Goal: Navigation & Orientation: Find specific page/section

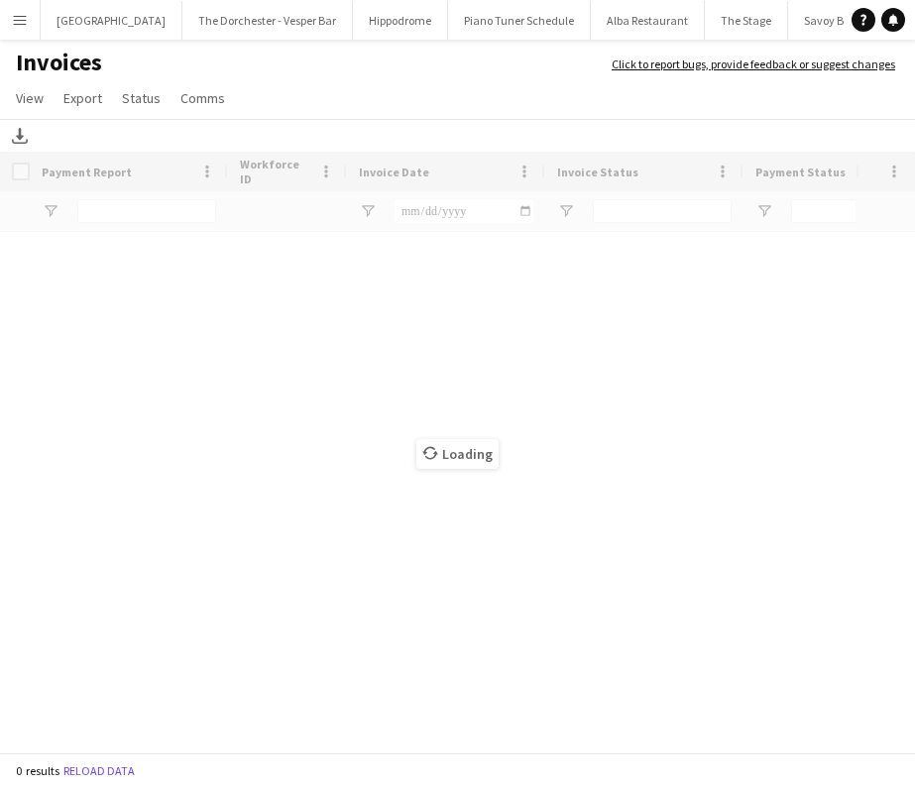
click at [26, 25] on app-icon "Menu" at bounding box center [20, 20] width 16 height 16
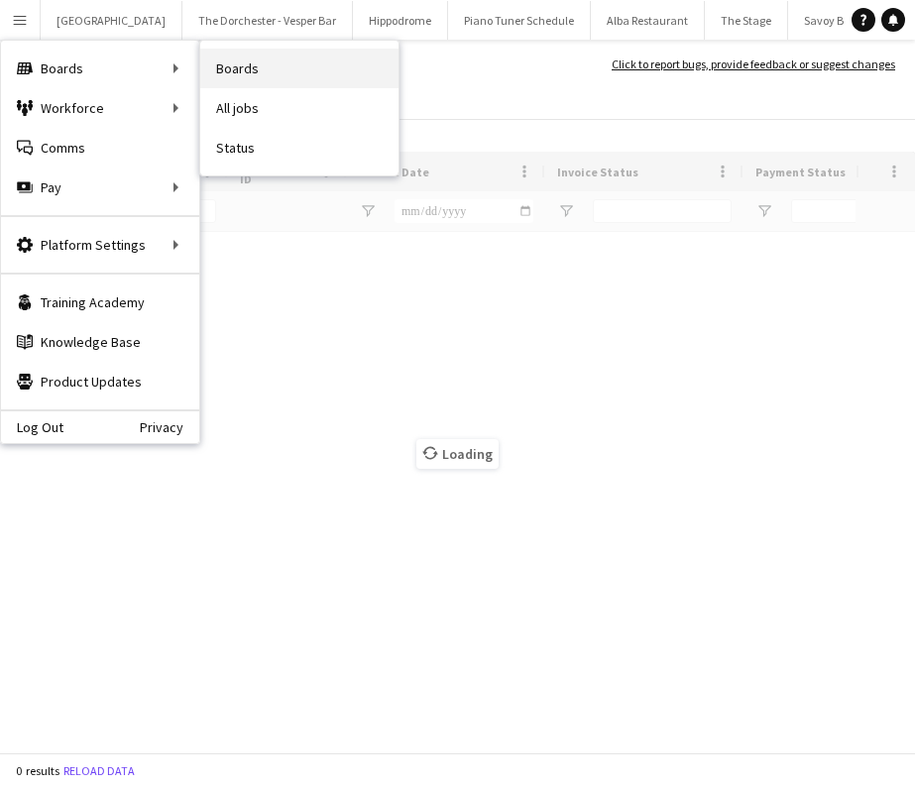
click at [225, 67] on link "Boards" at bounding box center [299, 69] width 198 height 40
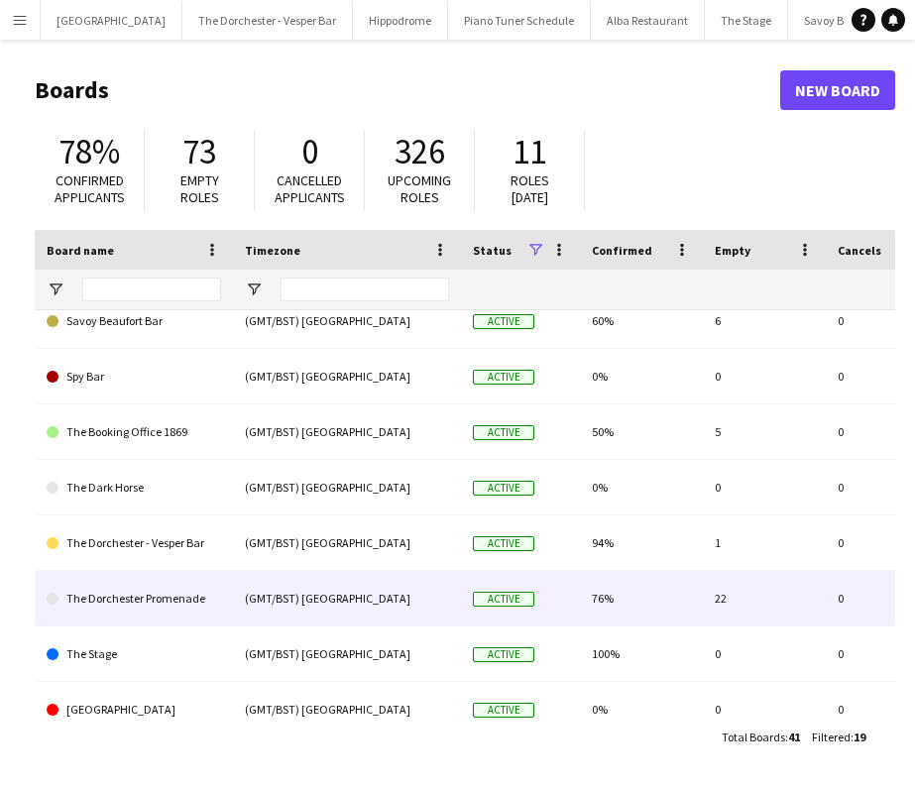
click at [177, 608] on link "The Dorchester Promenade" at bounding box center [134, 599] width 175 height 56
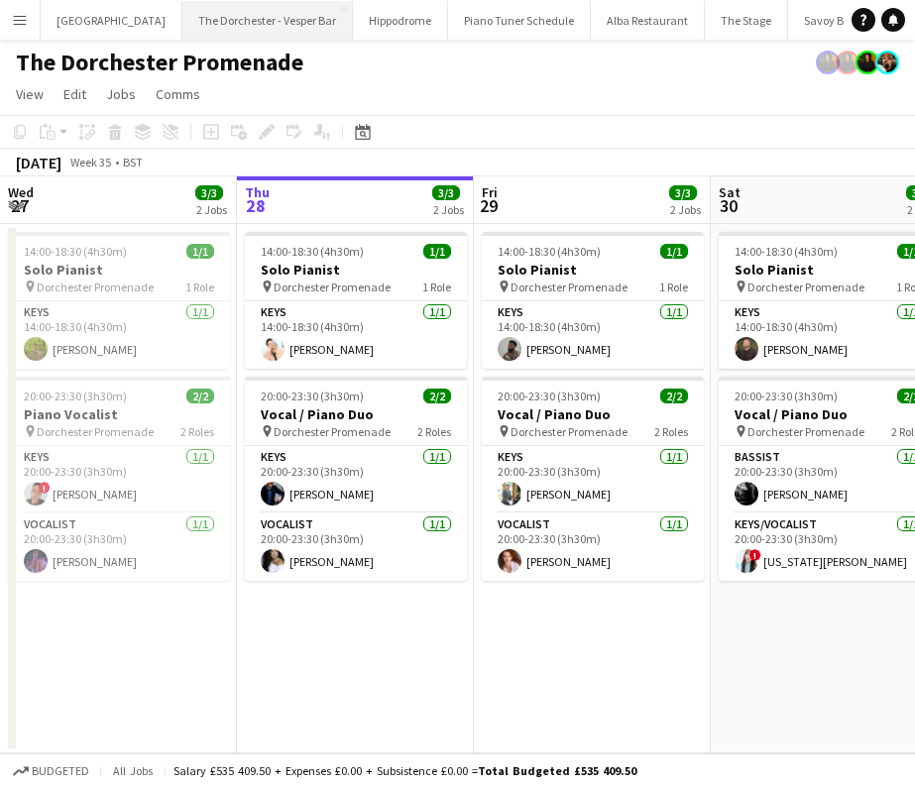
click at [276, 21] on button "The Dorchester - Vesper Bar Close" at bounding box center [267, 20] width 171 height 39
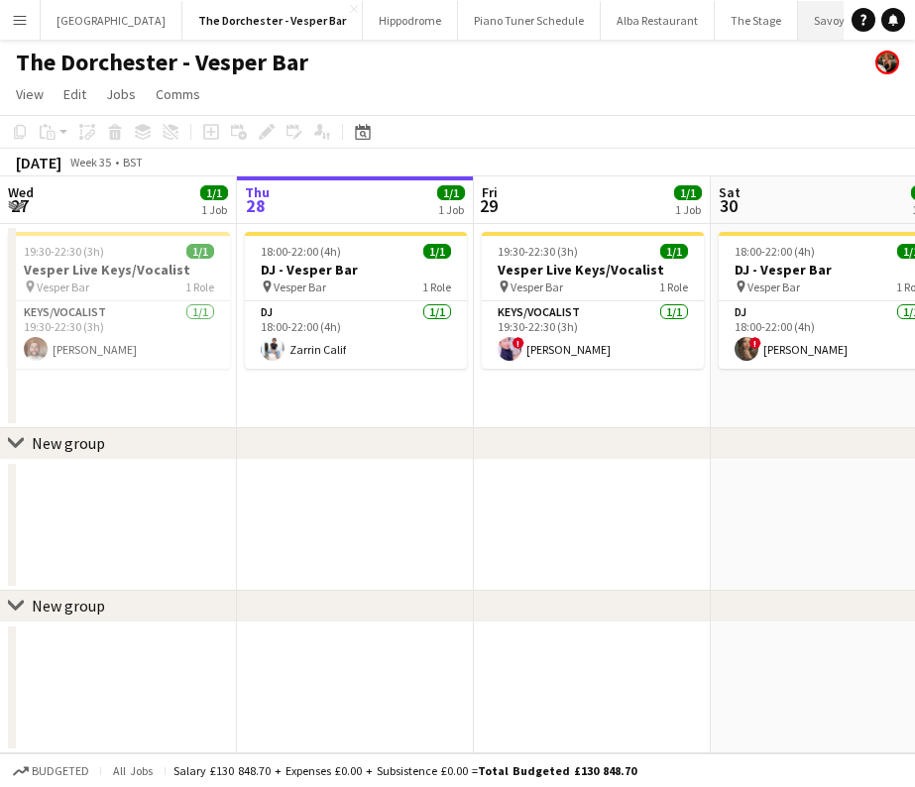
click at [809, 23] on button "Savoy Beaufort Bar Close" at bounding box center [862, 20] width 129 height 39
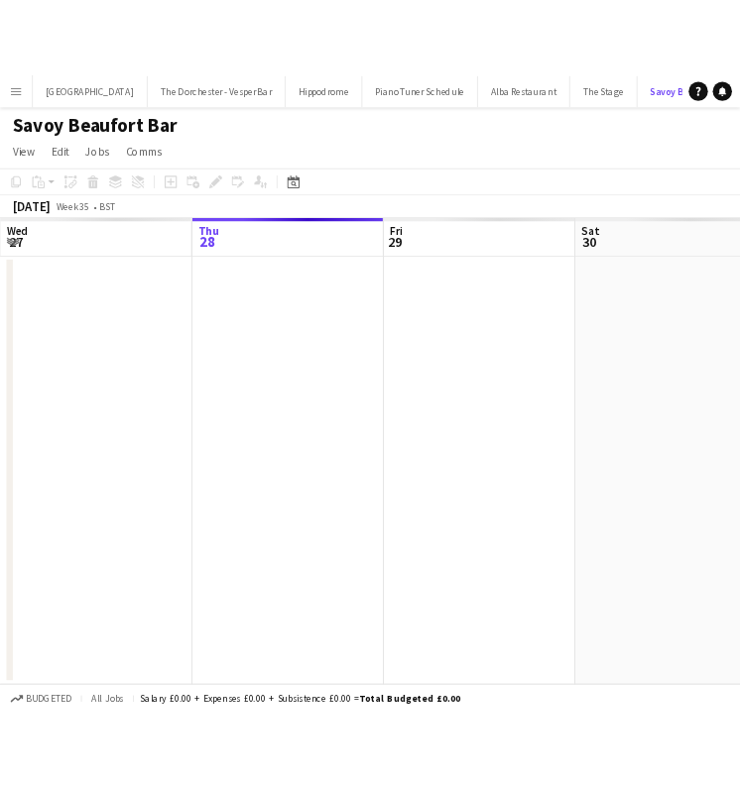
scroll to position [0, 49]
